Goal: Complete application form

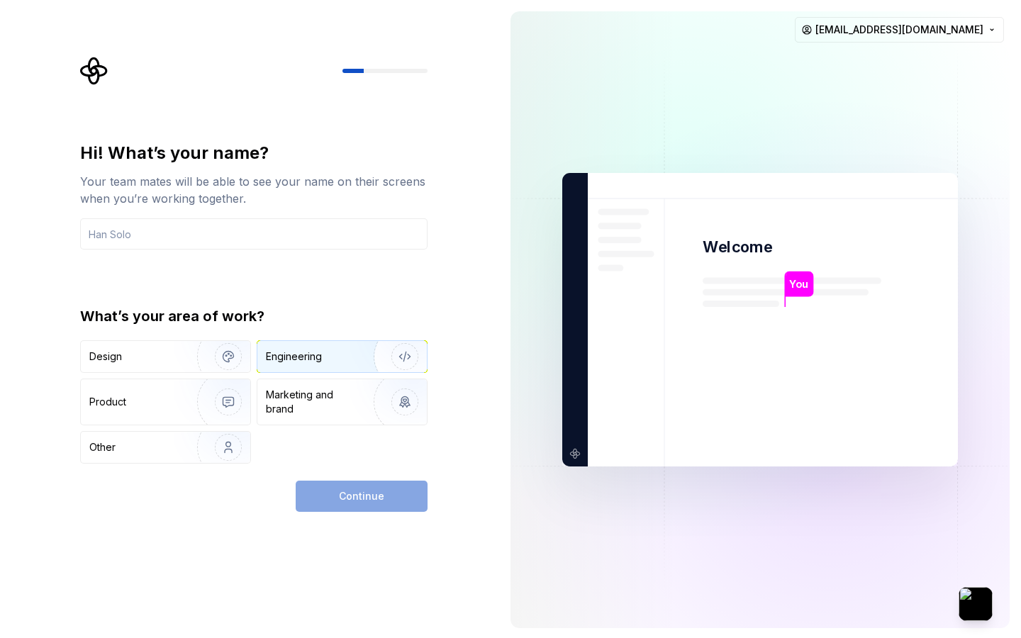
click at [353, 346] on img "button" at bounding box center [395, 356] width 91 height 95
click at [380, 505] on div "Continue" at bounding box center [362, 496] width 132 height 31
click at [257, 249] on input "text" at bounding box center [253, 233] width 347 height 31
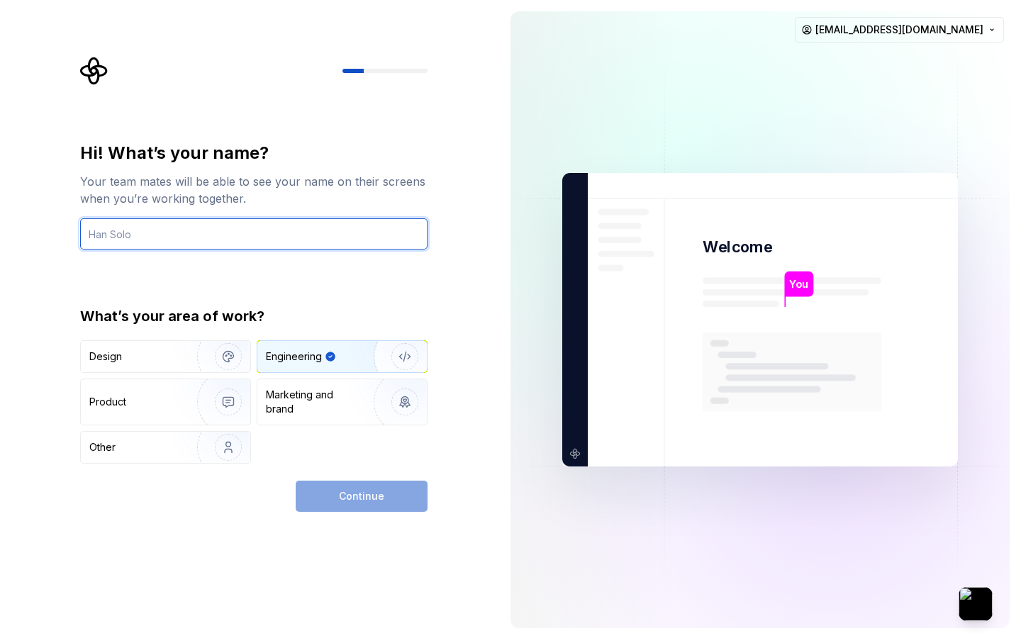
type input "[EMAIL_ADDRESS][DOMAIN_NAME]"
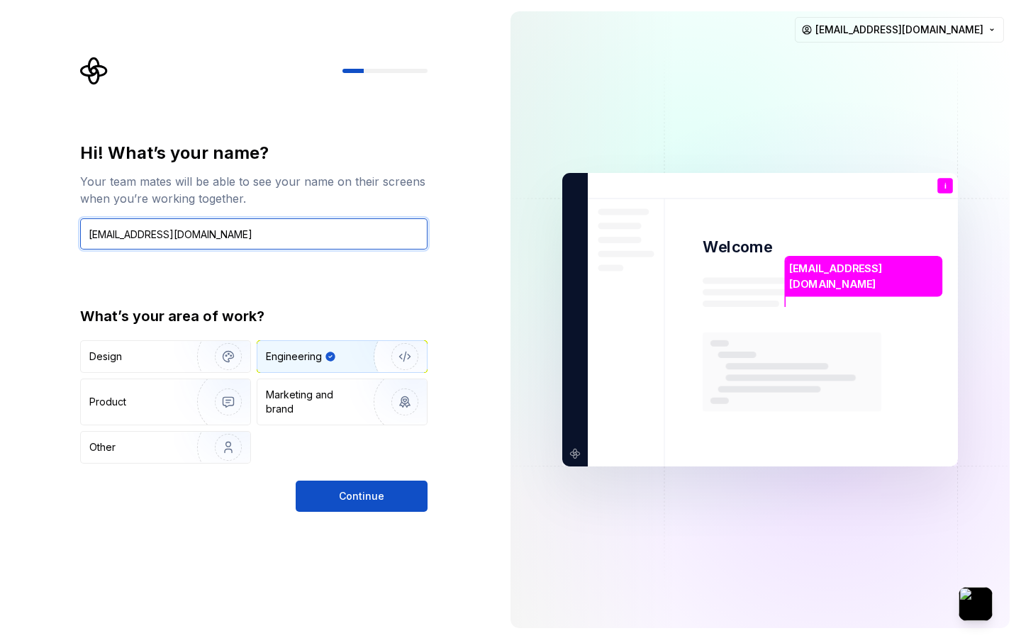
drag, startPoint x: 215, startPoint y: 232, endPoint x: 82, endPoint y: 231, distance: 133.2
click at [82, 231] on input "[EMAIL_ADDRESS][DOMAIN_NAME]" at bounding box center [253, 233] width 347 height 31
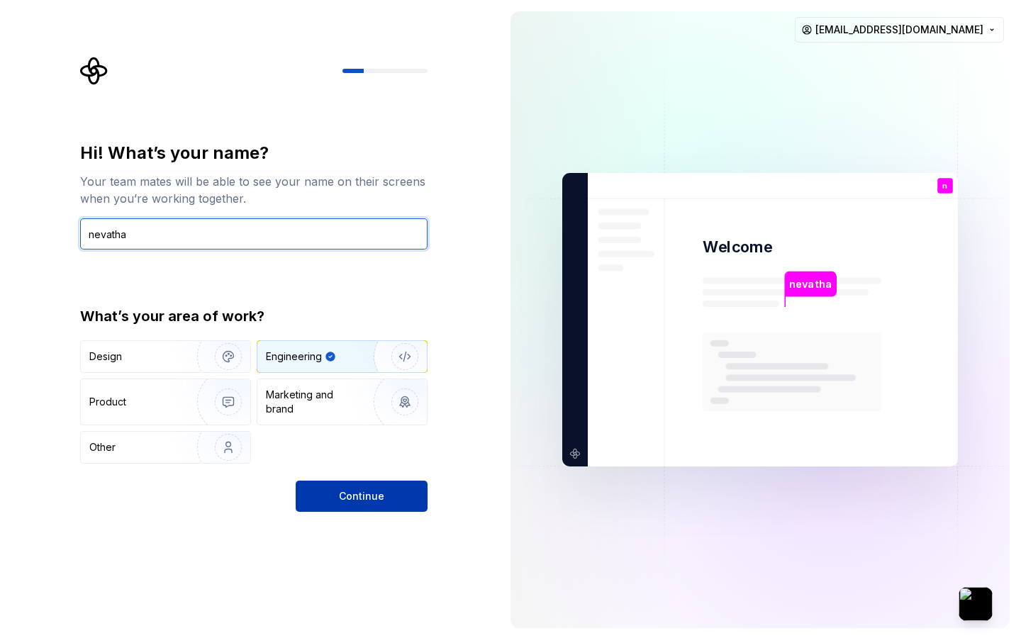
type input "nevatha"
click at [379, 500] on span "Continue" at bounding box center [361, 496] width 45 height 14
